Goal: Information Seeking & Learning: Learn about a topic

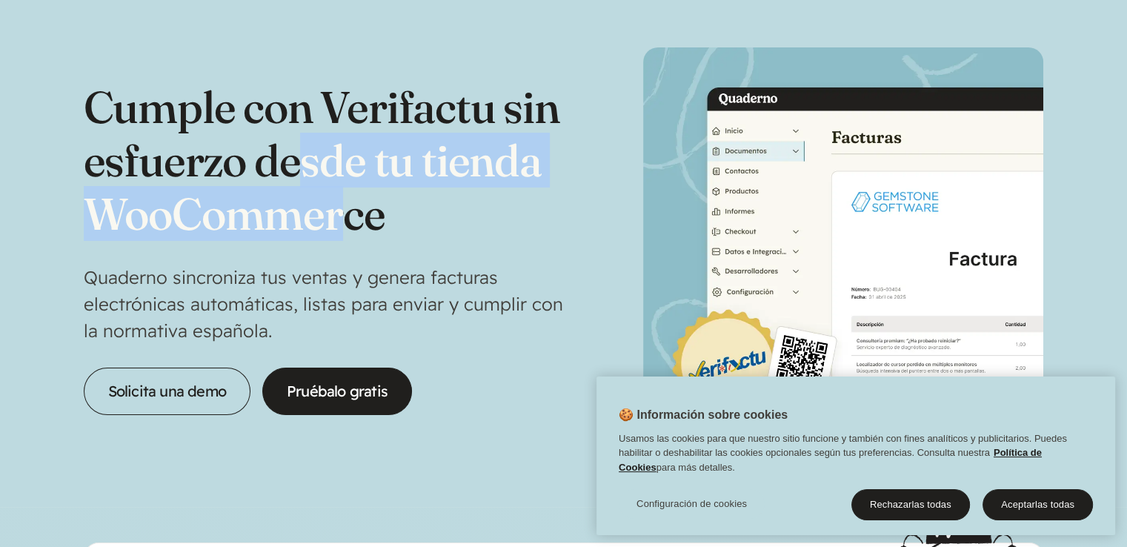
drag, startPoint x: 308, startPoint y: 179, endPoint x: 357, endPoint y: 230, distance: 71.3
click at [351, 226] on h1 "Cumple con Verifactu sin esfuerzo desde tu tienda WooCommerce" at bounding box center [324, 160] width 480 height 160
click at [1043, 502] on button "Aceptarlas todas" at bounding box center [1038, 504] width 110 height 31
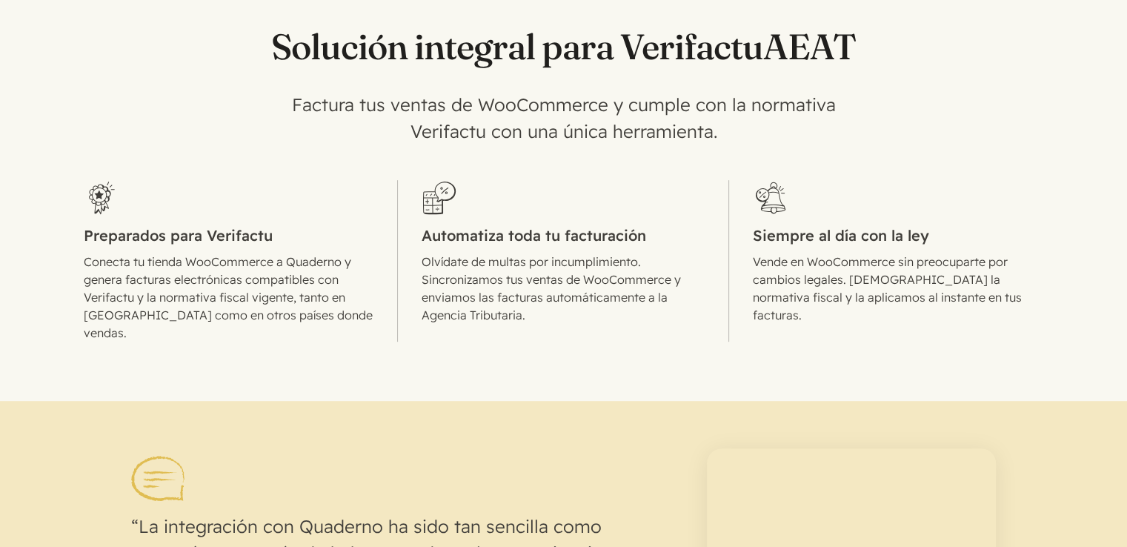
scroll to position [741, 0]
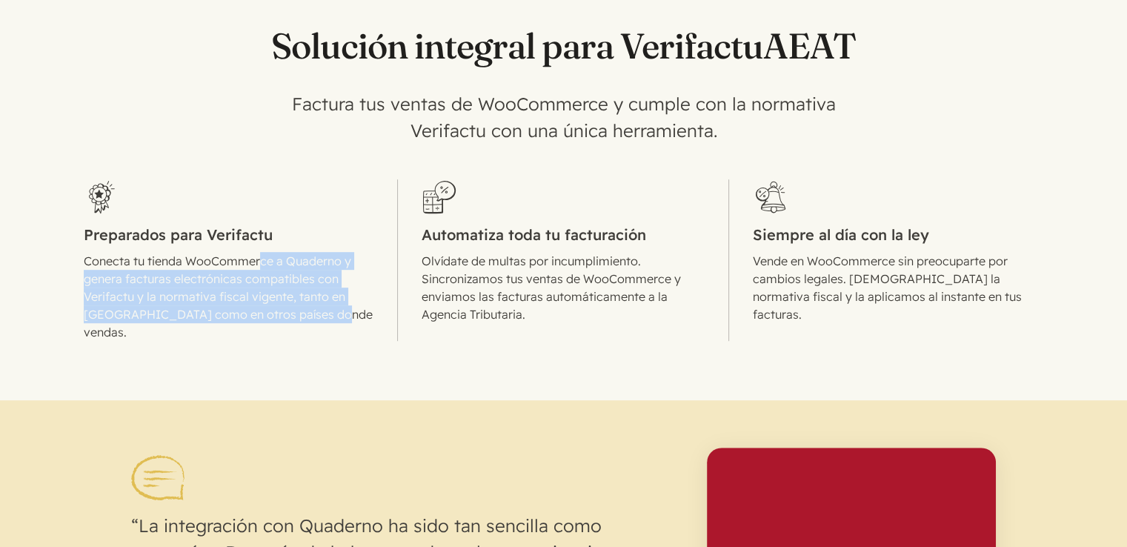
drag, startPoint x: 259, startPoint y: 261, endPoint x: 340, endPoint y: 317, distance: 99.1
click at [340, 317] on p "Conecta tu tienda WooCommerce a Quaderno y genera facturas electrónicas compati…" at bounding box center [229, 296] width 290 height 89
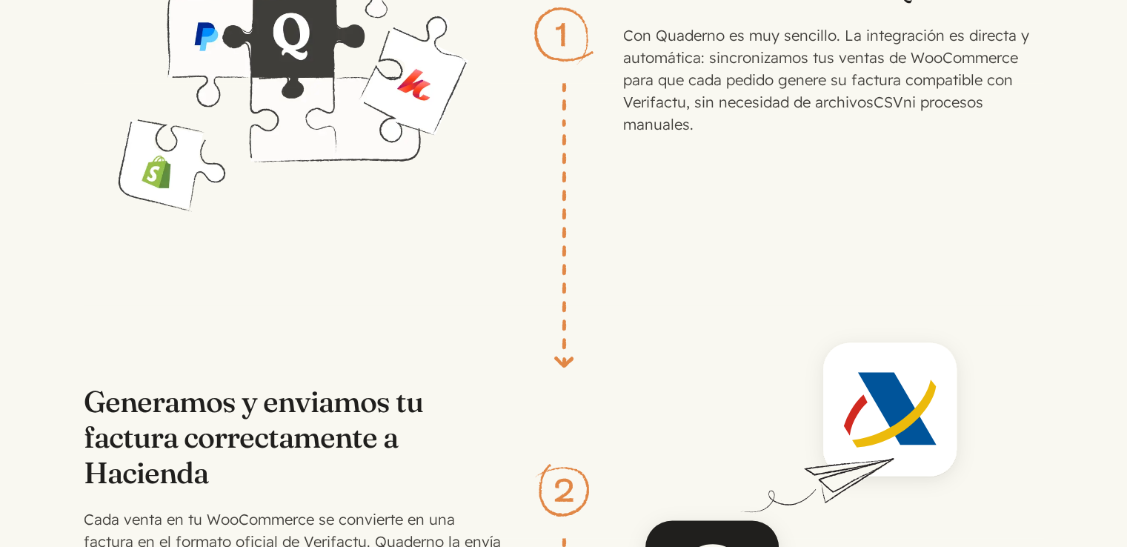
scroll to position [2223, 0]
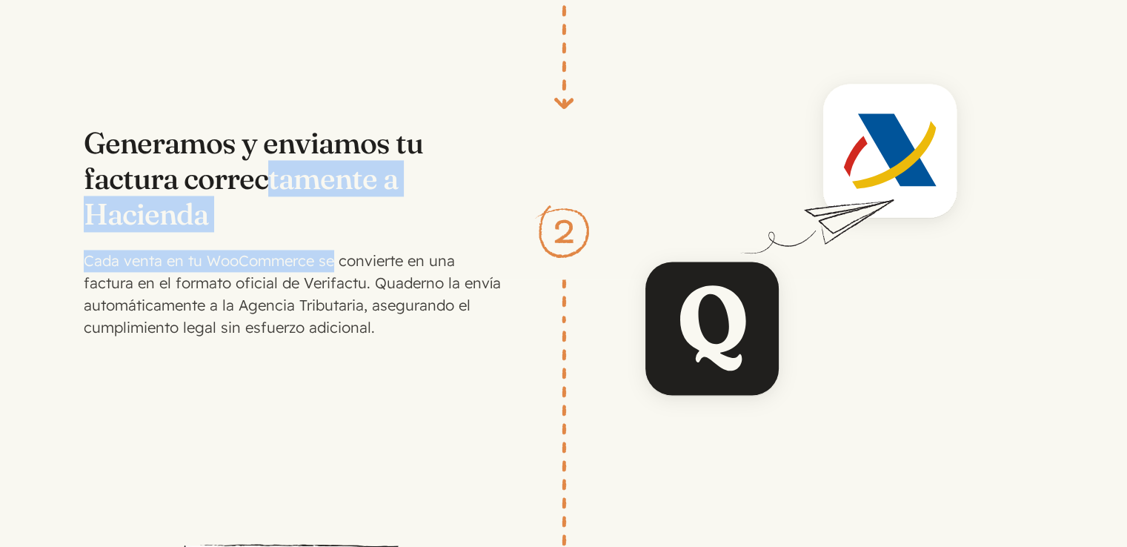
drag, startPoint x: 272, startPoint y: 155, endPoint x: 333, endPoint y: 225, distance: 92.4
click at [333, 225] on div "Generamos y enviamos tu factura correctamente a Hacienda Cada venta en tu WooCo…" at bounding box center [294, 231] width 421 height 213
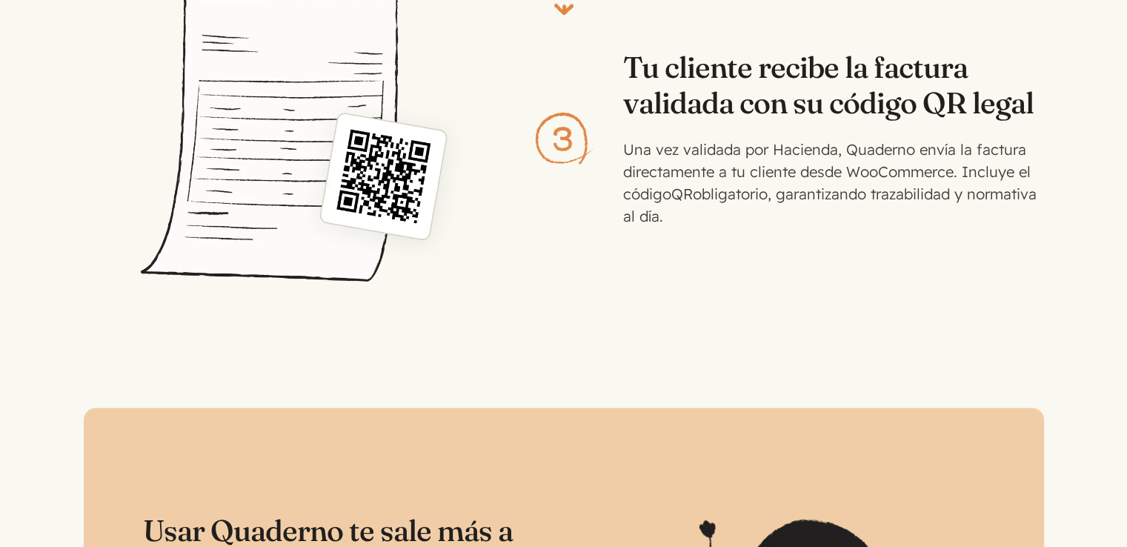
scroll to position [2594, 0]
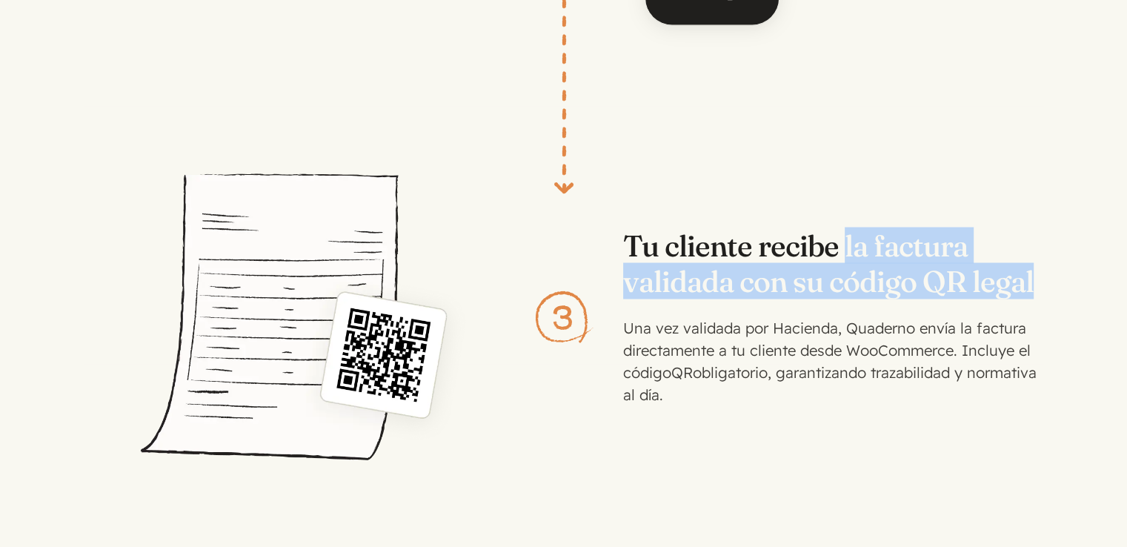
drag, startPoint x: 840, startPoint y: 220, endPoint x: 968, endPoint y: 286, distance: 143.5
click at [1029, 269] on h3 "Tu cliente recibe la factura validada con su código QR legal" at bounding box center [833, 262] width 421 height 71
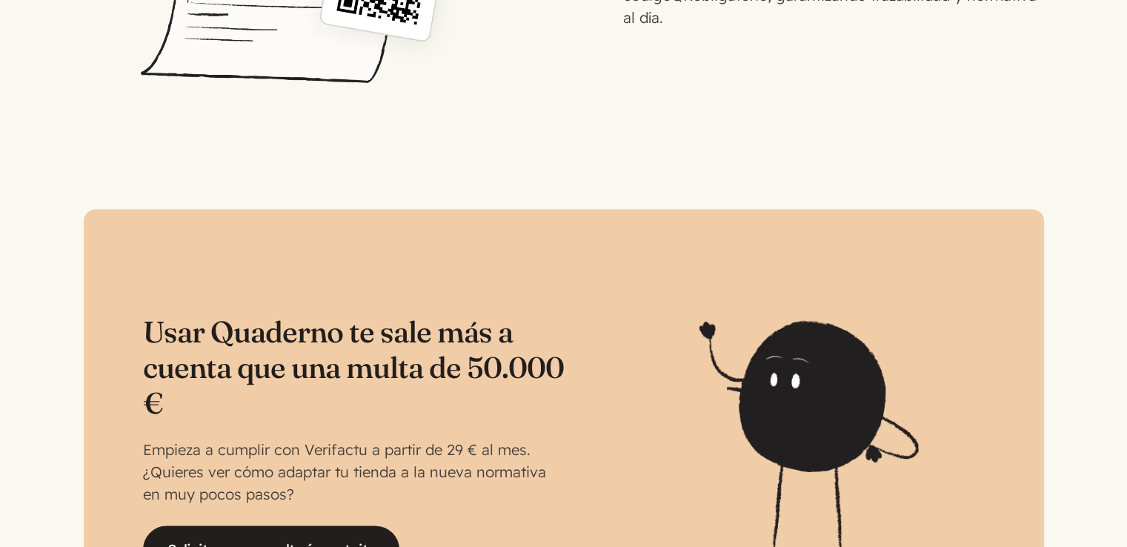
scroll to position [3038, 0]
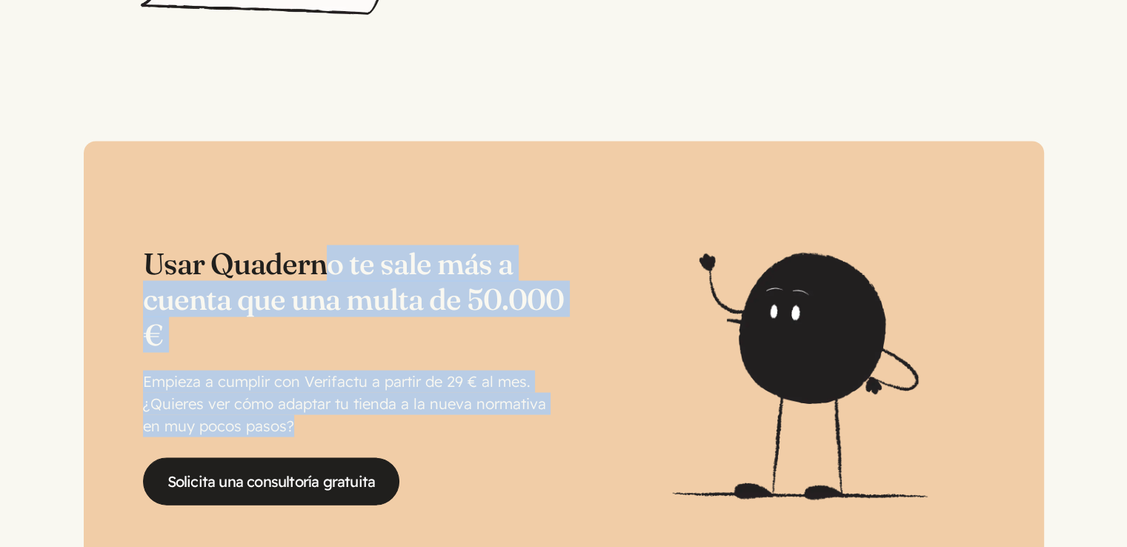
drag, startPoint x: 319, startPoint y: 256, endPoint x: 423, endPoint y: 408, distance: 184.0
click at [423, 408] on div "Usar Quaderno te sale más a cuenta que una multa de 50.000 € Empieza a cumplir …" at bounding box center [353, 375] width 421 height 259
click at [285, 346] on div "Usar Quaderno te sale más a cuenta que una multa de 50.000 € Empieza a cumplir …" at bounding box center [353, 375] width 421 height 259
click at [362, 341] on div "Usar Quaderno te sale más a cuenta que una multa de 50.000 € Empieza a cumplir …" at bounding box center [353, 375] width 421 height 259
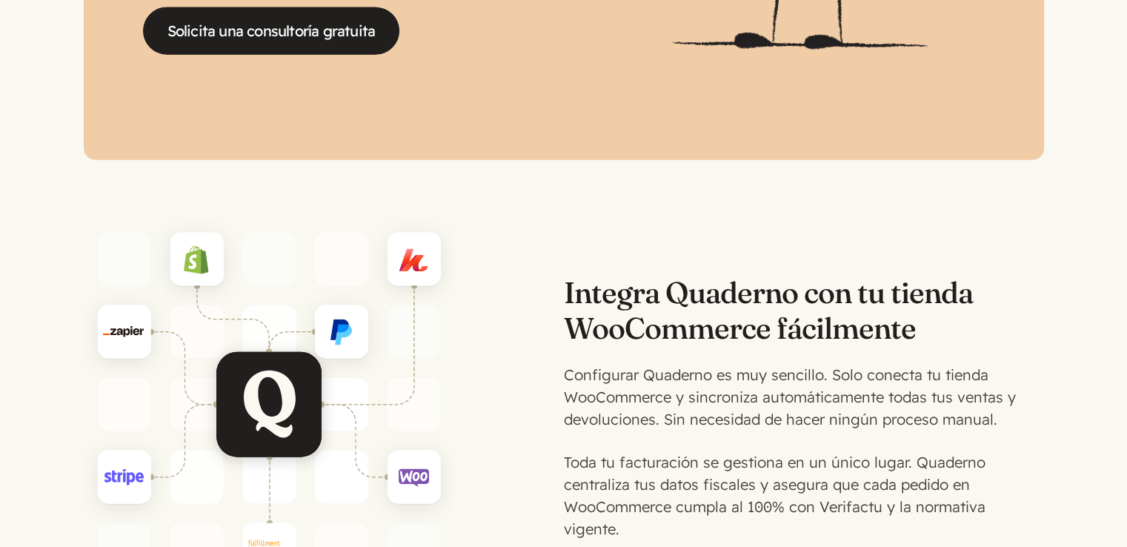
scroll to position [3631, 0]
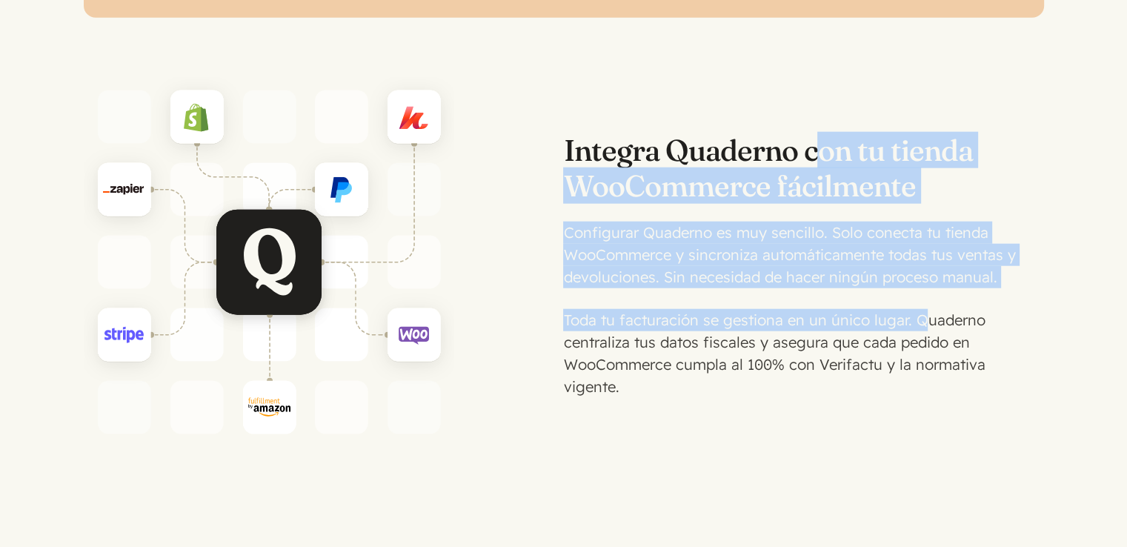
drag, startPoint x: 822, startPoint y: 159, endPoint x: 925, endPoint y: 318, distance: 189.7
click at [925, 318] on div "Integra Quaderno con tu tienda WooCommerce fácilmente Configurar Quaderno es mu…" at bounding box center [803, 262] width 480 height 271
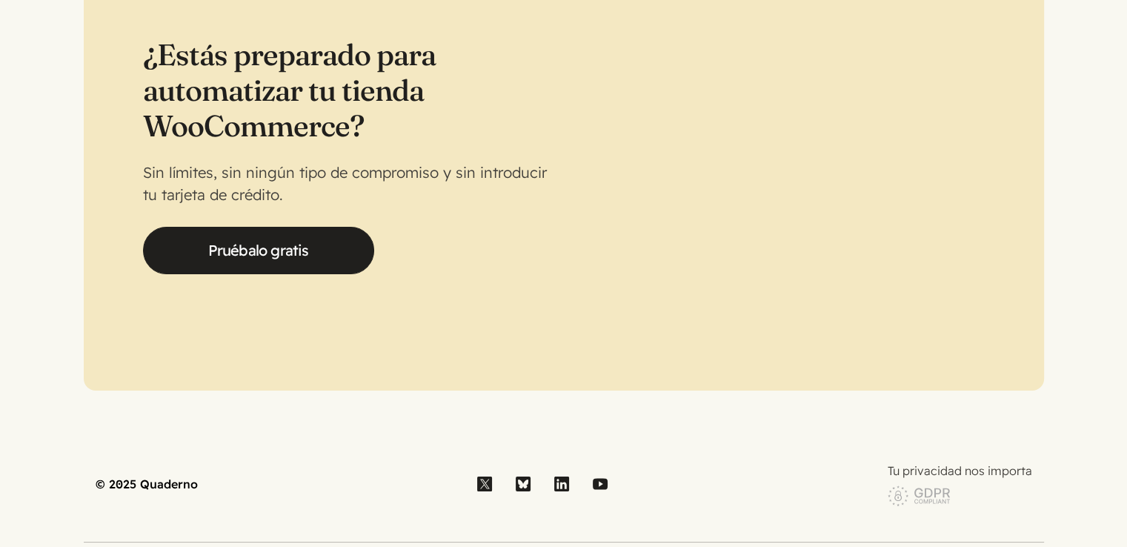
scroll to position [5447, 0]
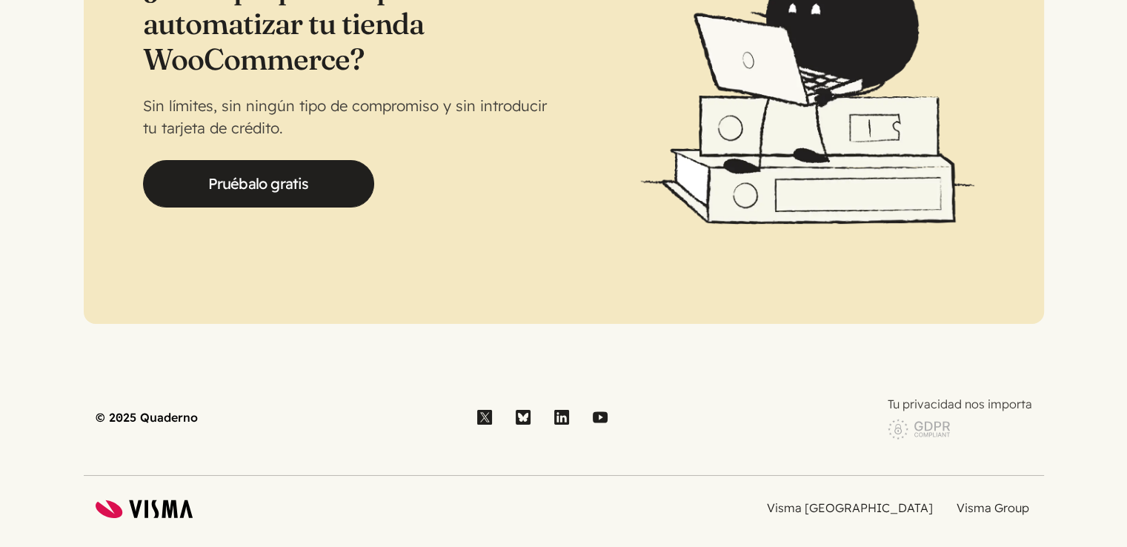
click at [566, 410] on use "Site map" at bounding box center [561, 417] width 15 height 15
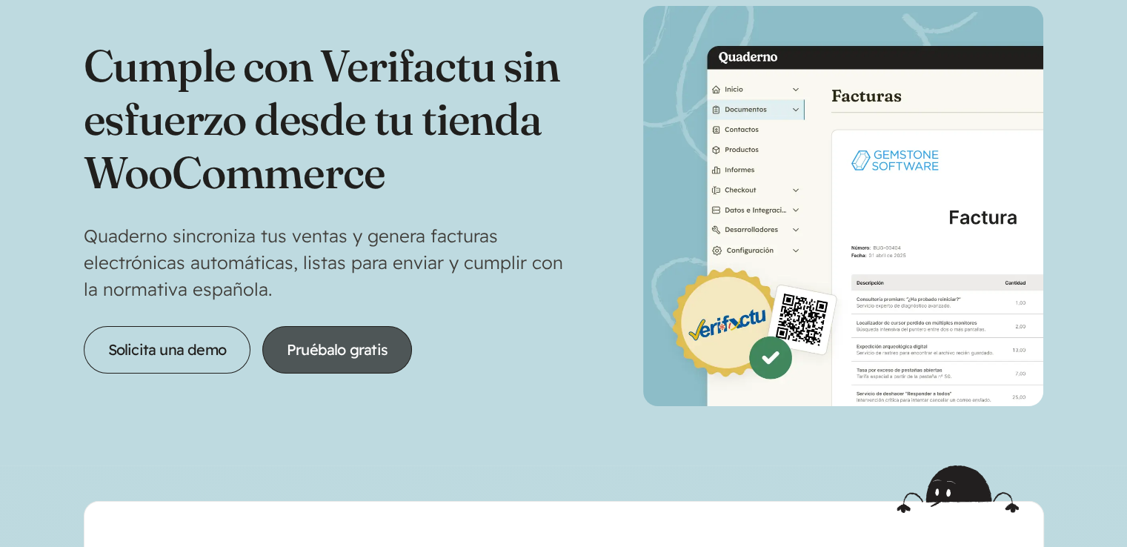
scroll to position [74, 0]
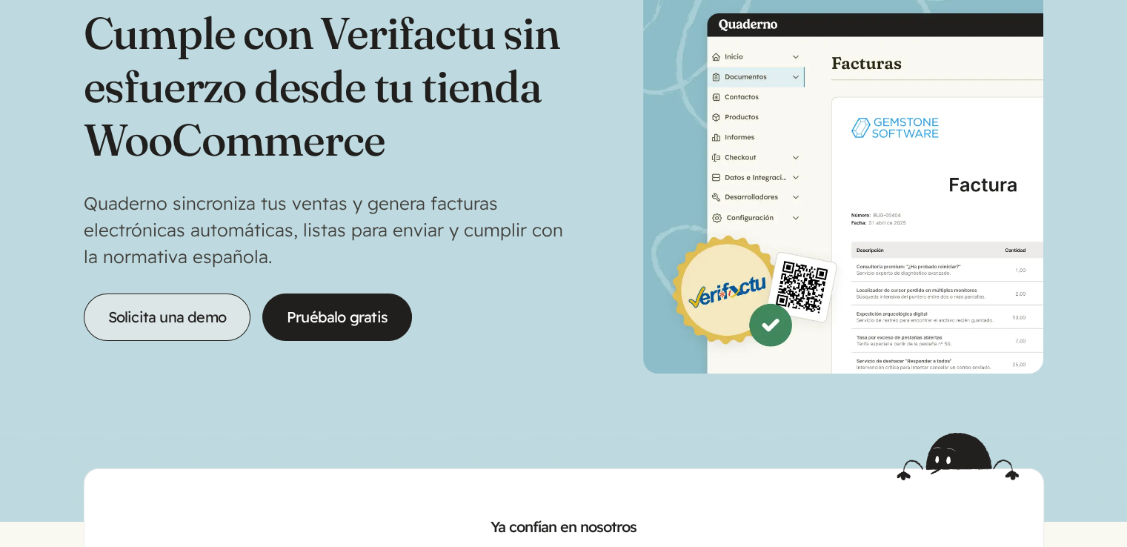
click at [209, 321] on link "Solicita una demo" at bounding box center [167, 316] width 167 height 47
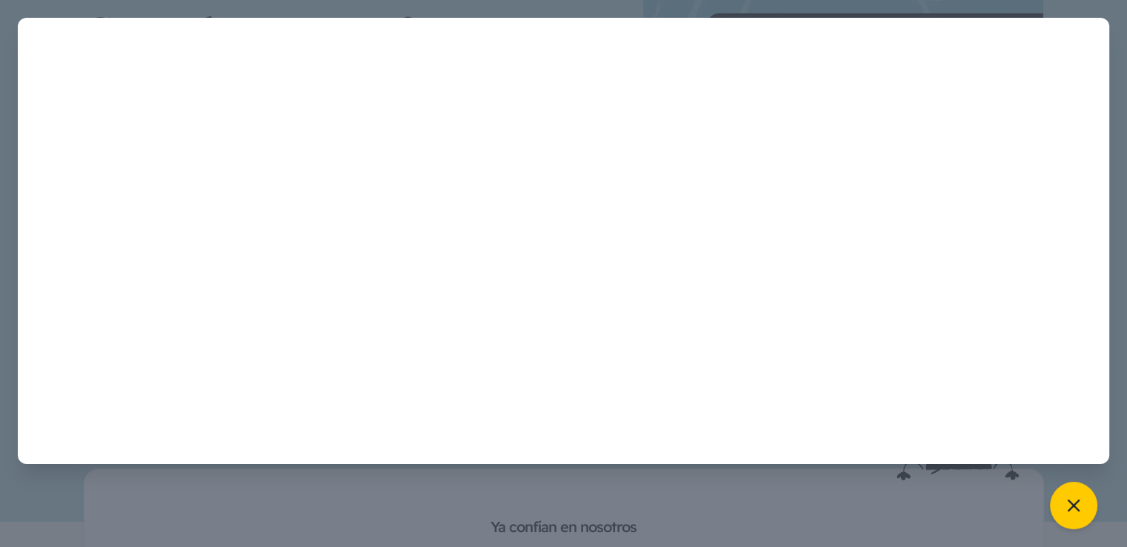
scroll to position [0, 0]
